Goal: Information Seeking & Learning: Learn about a topic

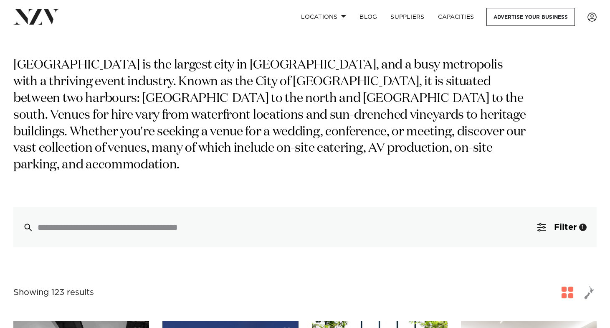
scroll to position [61, 0]
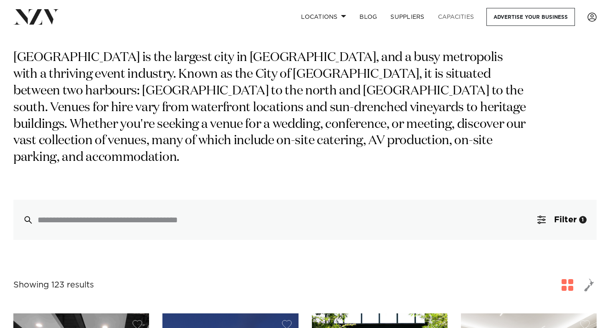
click at [448, 15] on link "Capacities" at bounding box center [456, 17] width 50 height 18
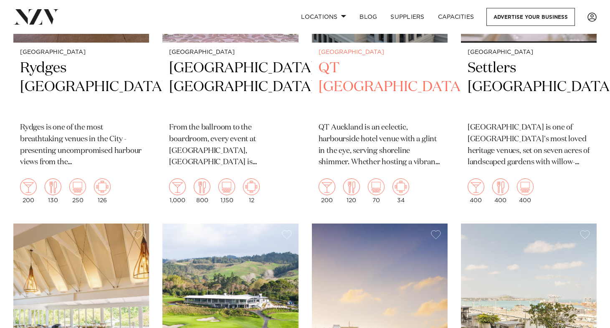
scroll to position [878, 0]
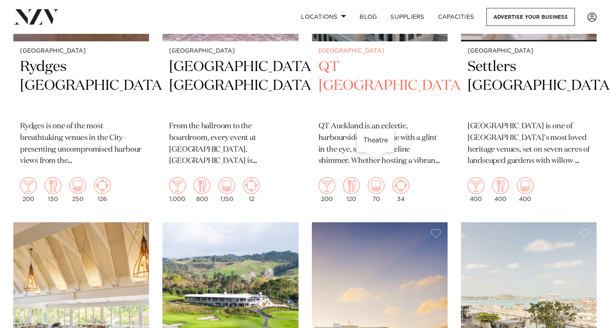
click at [378, 177] on img at bounding box center [376, 185] width 17 height 17
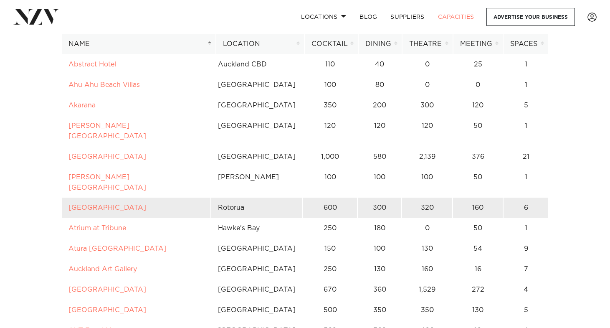
scroll to position [170, 0]
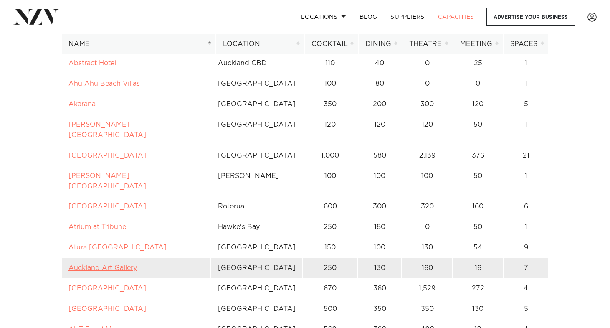
click at [124, 264] on link "Auckland Art Gallery" at bounding box center [102, 267] width 68 height 7
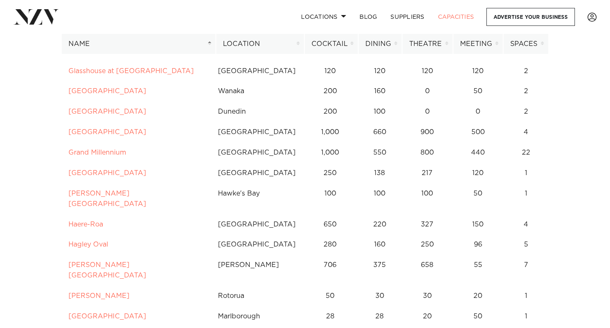
scroll to position [1992, 0]
click at [278, 46] on th "Location" at bounding box center [260, 44] width 89 height 20
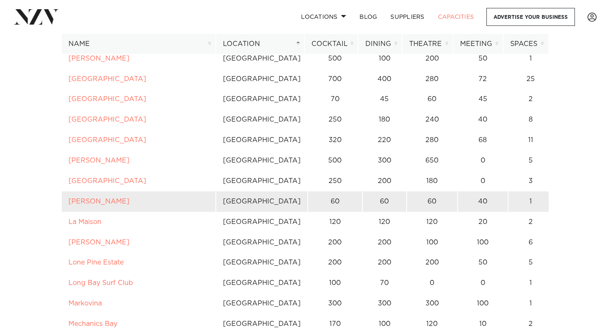
scroll to position [778, 0]
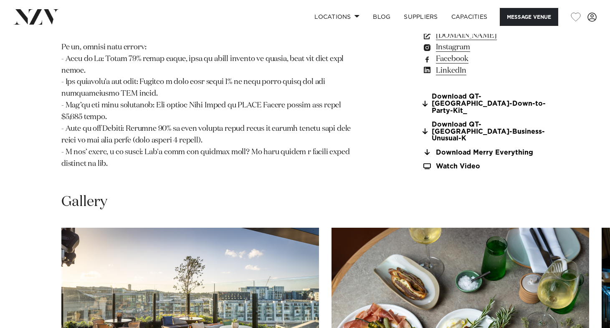
scroll to position [978, 0]
